Goal: Check status: Check status

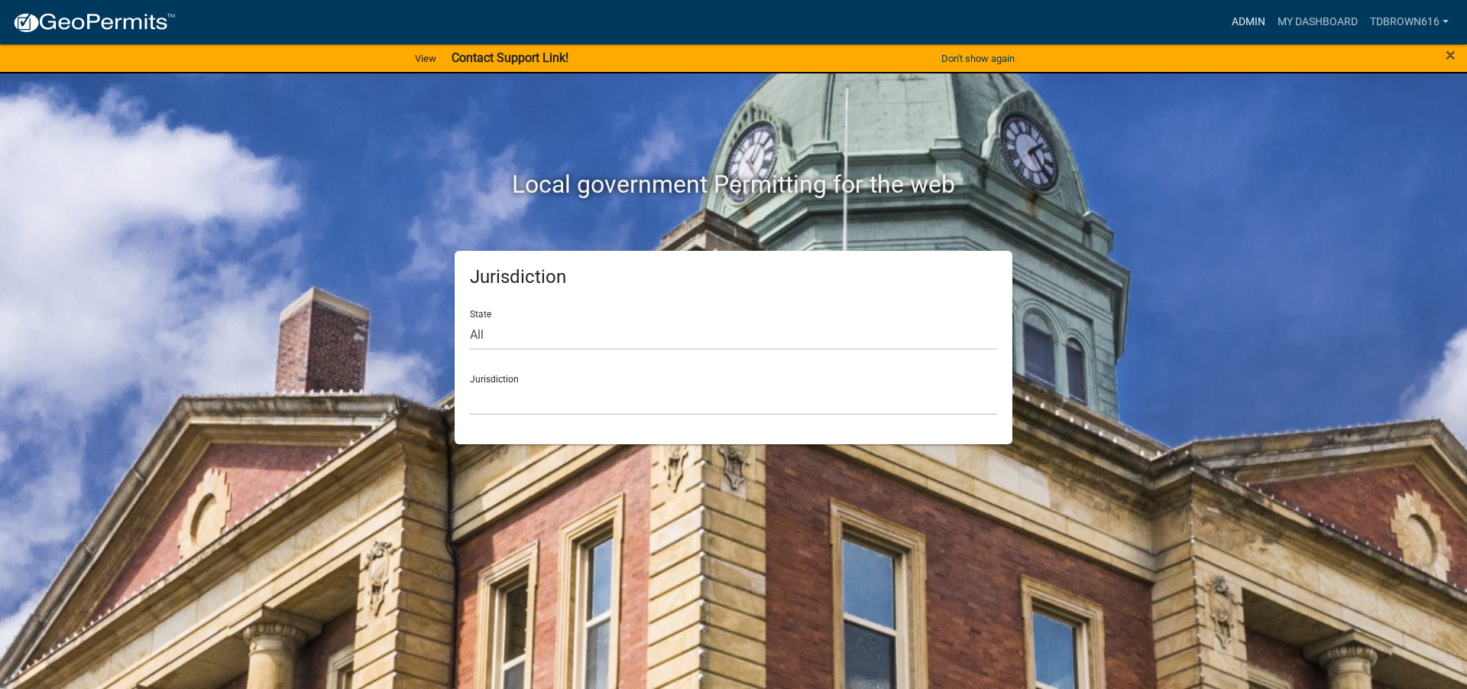
click at [1246, 18] on link "Admin" at bounding box center [1249, 22] width 46 height 29
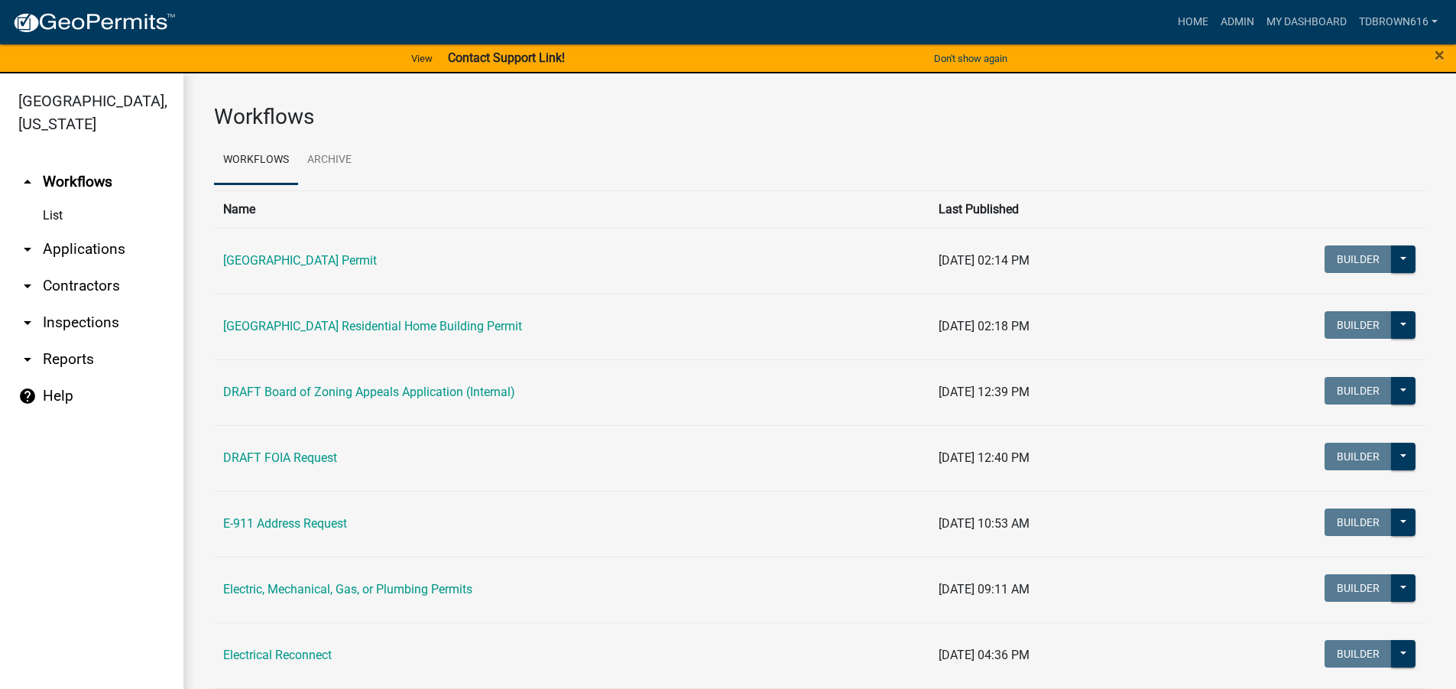
click at [73, 246] on link "arrow_drop_down Applications" at bounding box center [91, 249] width 183 height 37
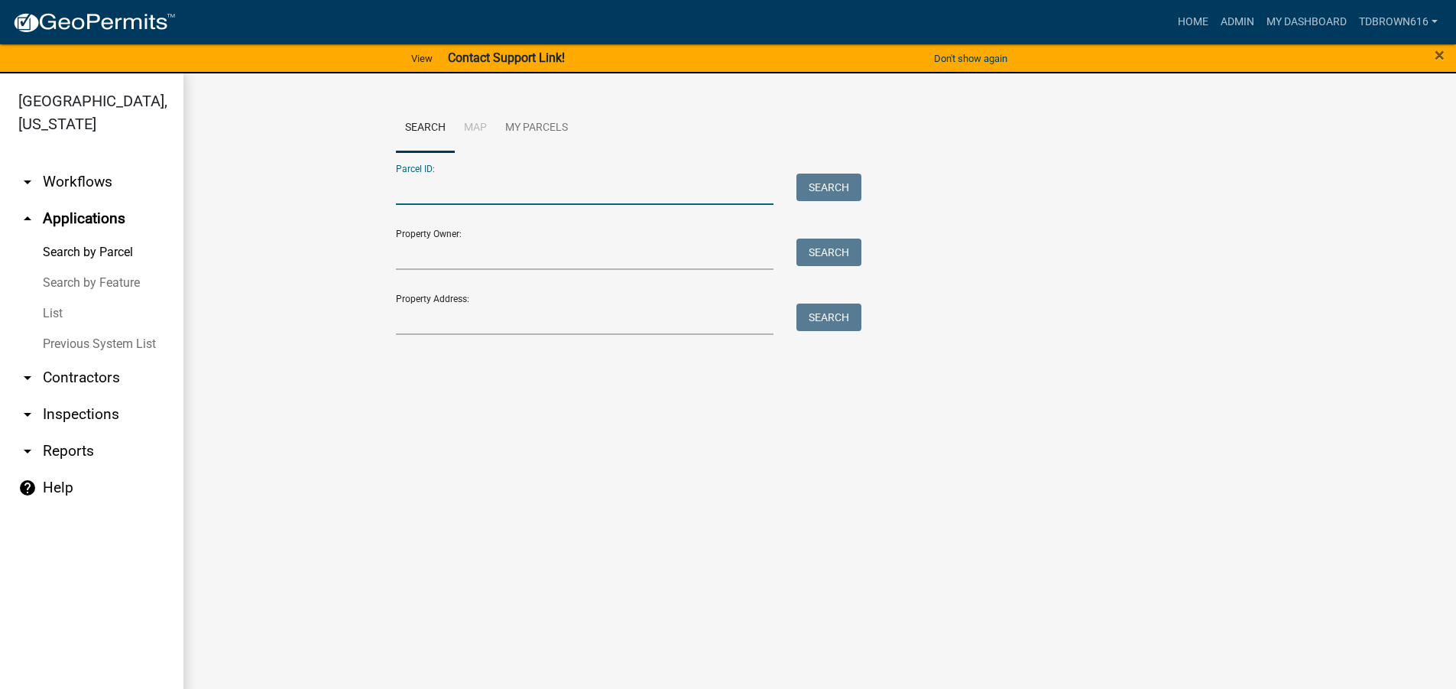
click at [410, 190] on input "Parcel ID:" at bounding box center [585, 188] width 378 height 31
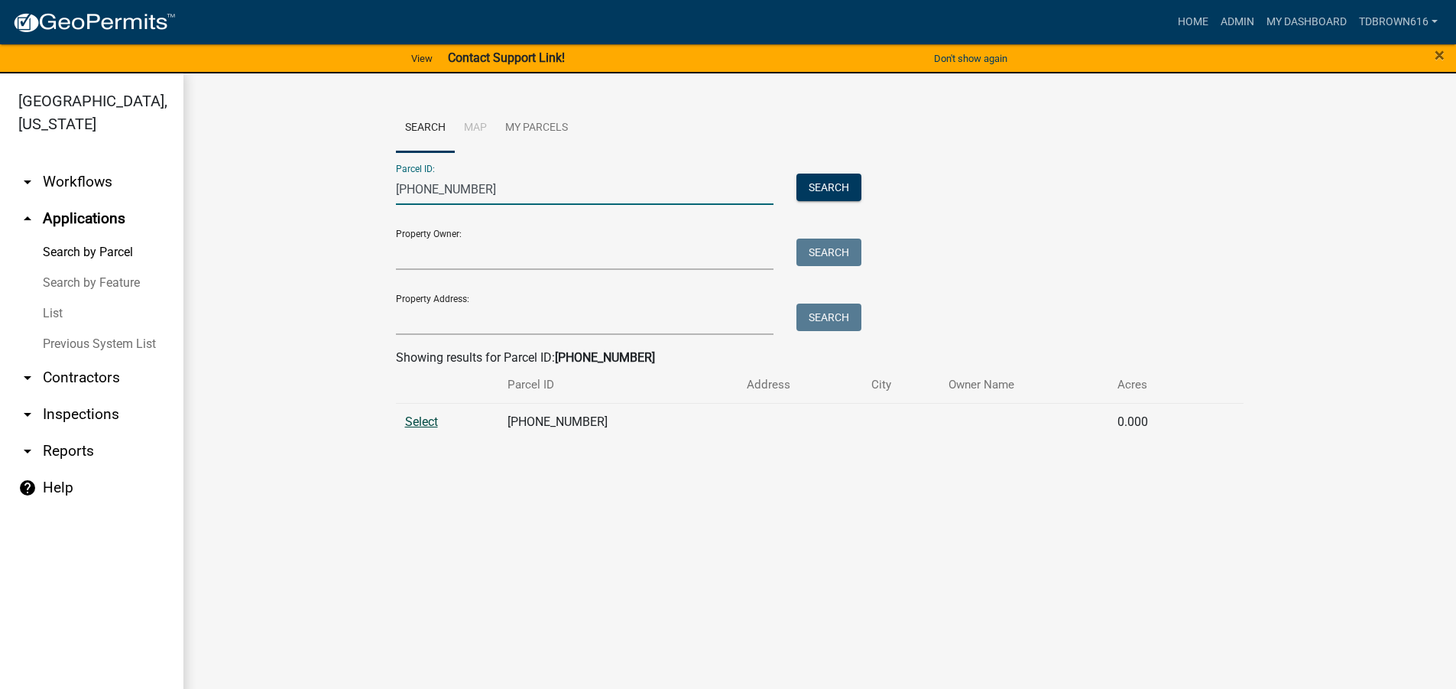
type input "[PHONE_NUMBER]"
click at [411, 417] on span "Select" at bounding box center [421, 421] width 33 height 15
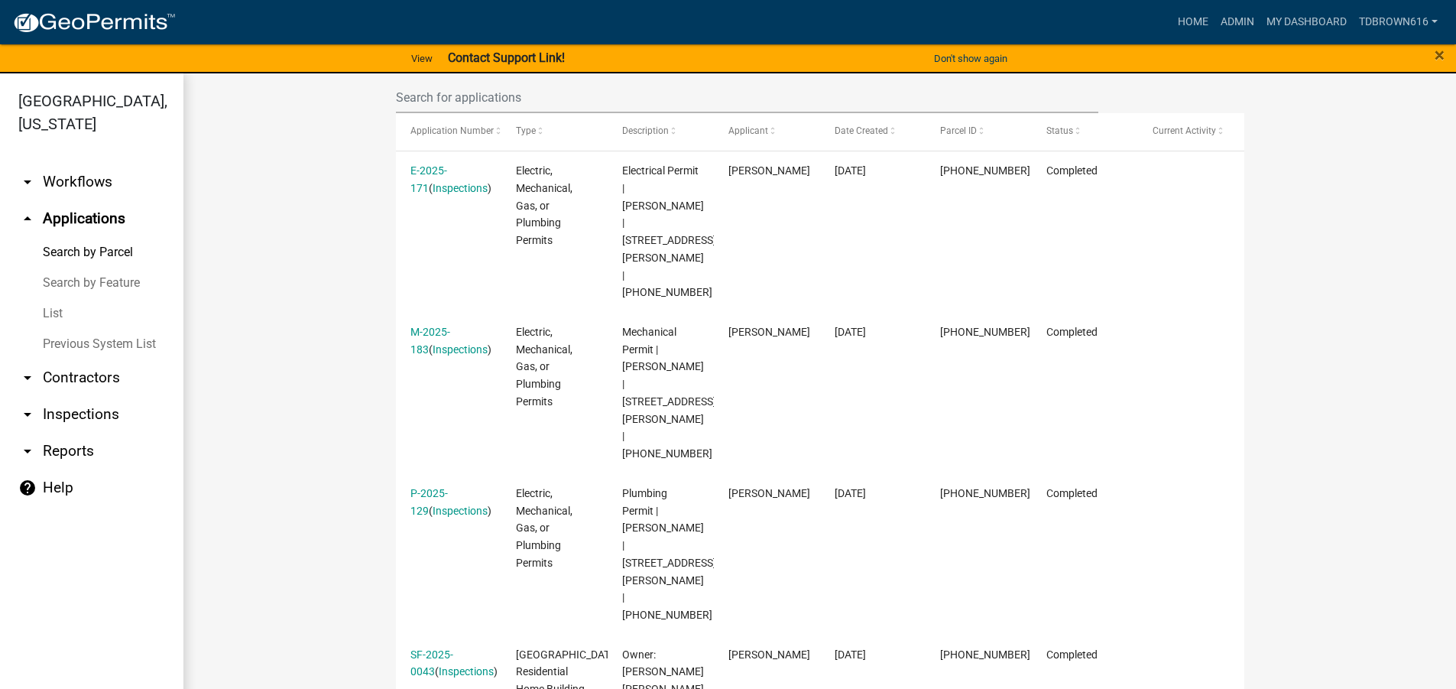
scroll to position [450, 0]
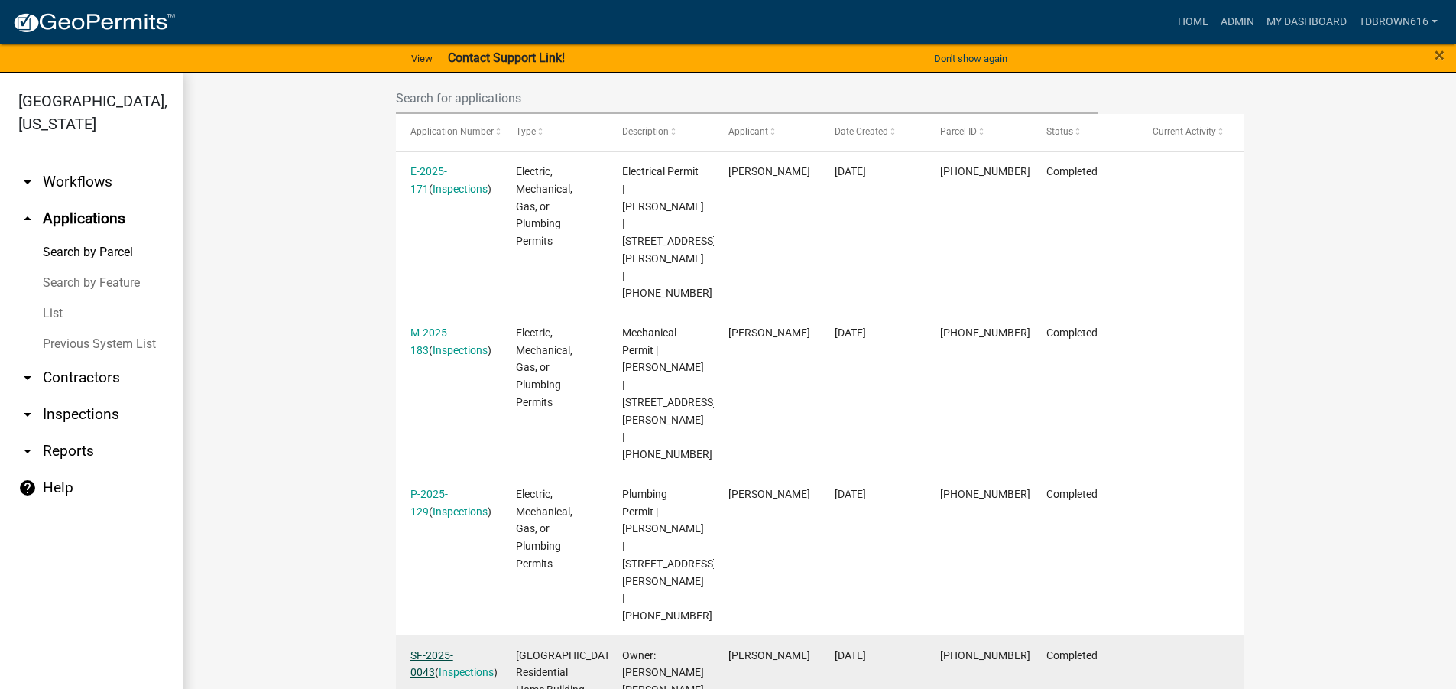
click at [429, 649] on link "SF-2025-0043" at bounding box center [431, 664] width 43 height 30
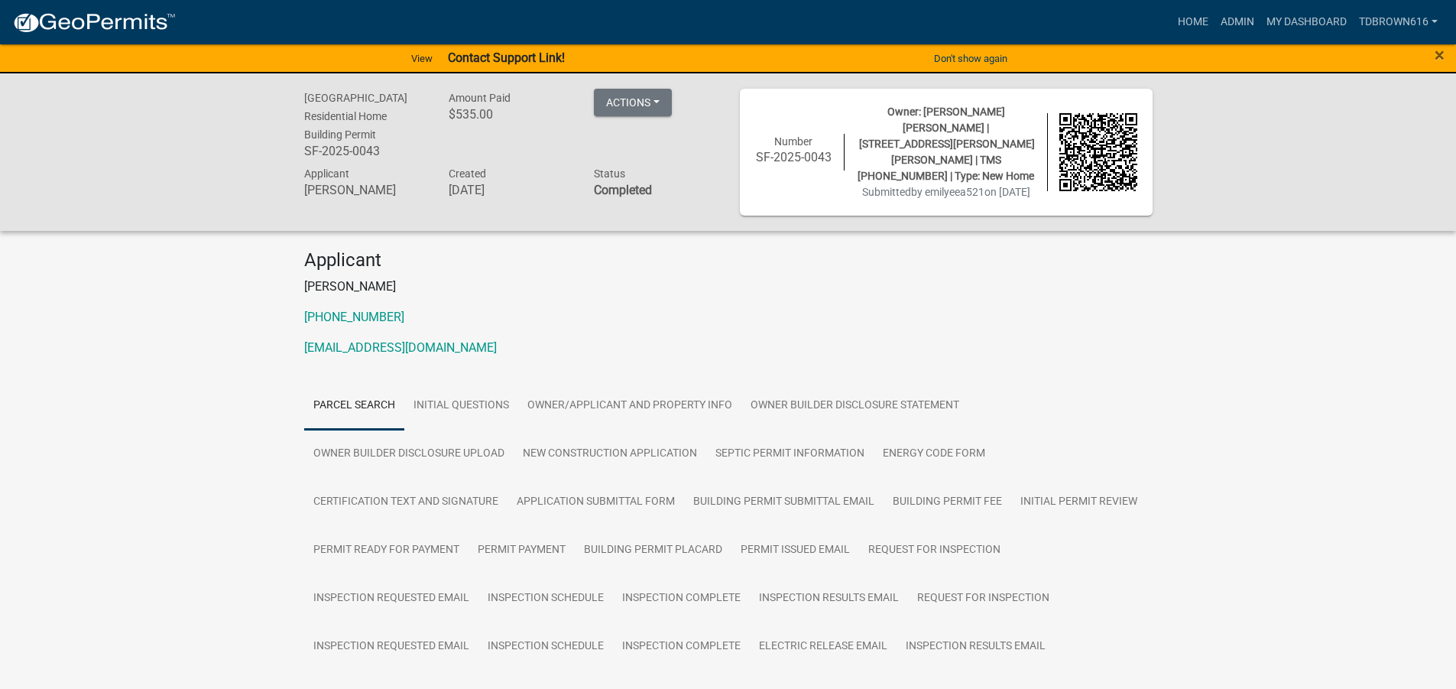
scroll to position [153, 0]
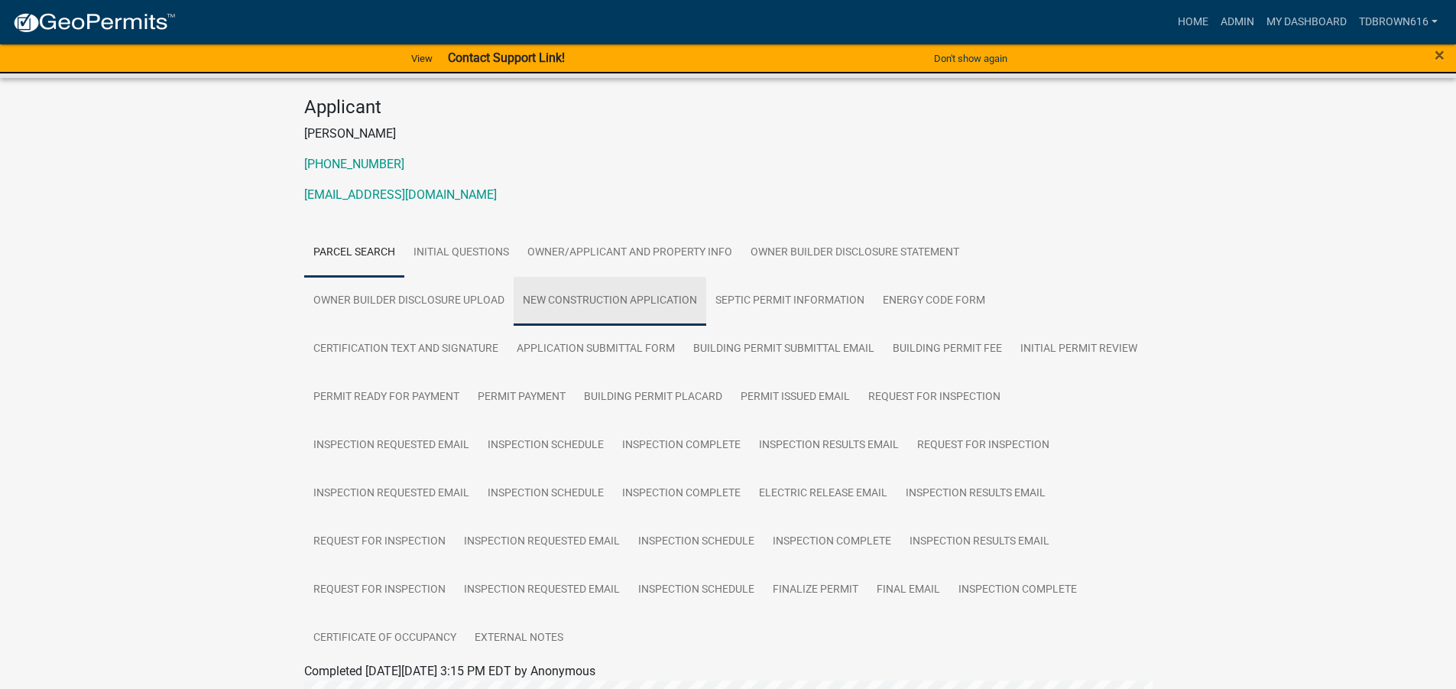
click at [560, 289] on link "New Construction Application" at bounding box center [610, 301] width 193 height 49
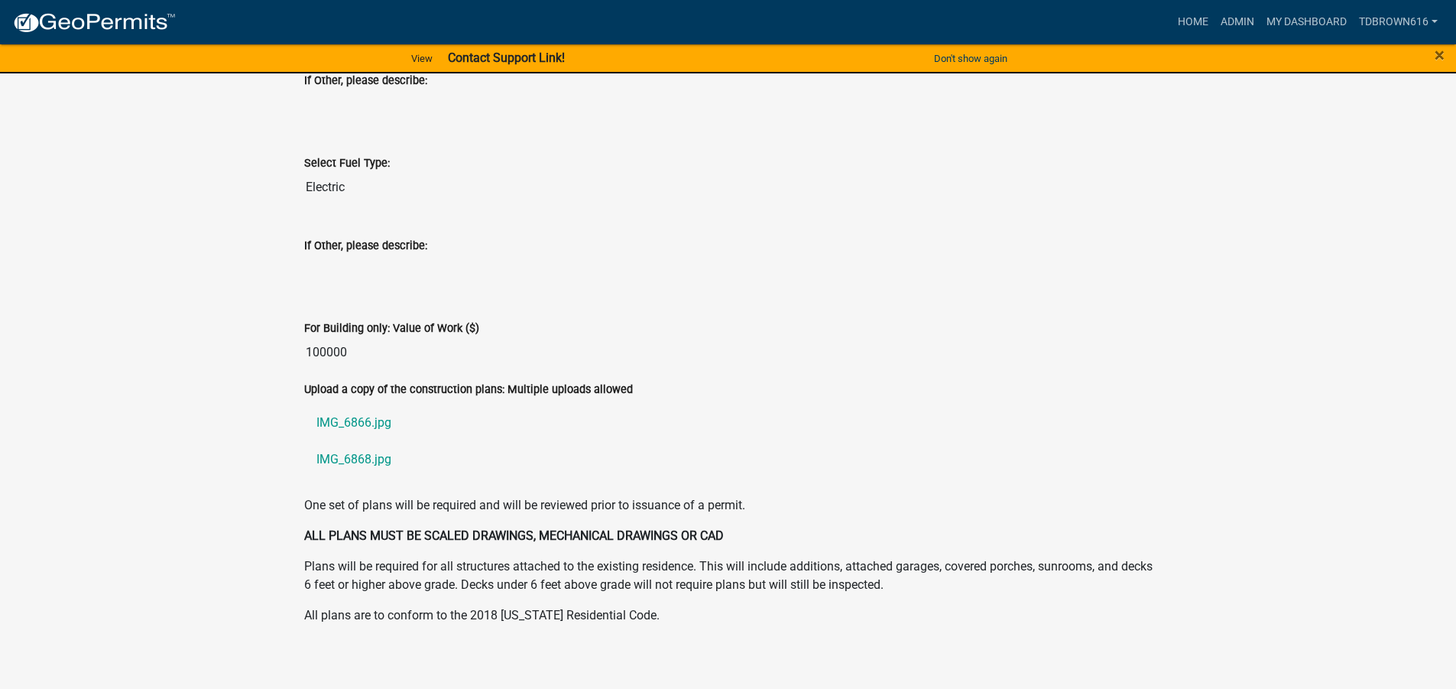
scroll to position [2953, 0]
click at [357, 408] on link "IMG_6866.jpg" at bounding box center [728, 421] width 848 height 37
click at [348, 443] on link "IMG_6868.jpg" at bounding box center [728, 458] width 848 height 37
